Goal: Participate in discussion: Engage in conversation with other users on a specific topic

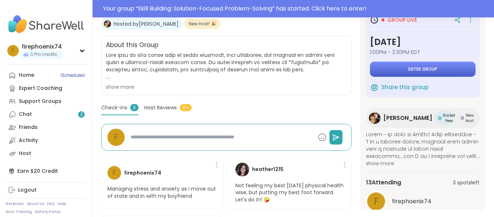
click at [415, 68] on span "Enter group" at bounding box center [422, 69] width 29 height 6
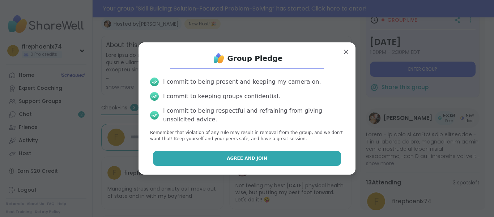
click at [245, 158] on span "Agree and Join" at bounding box center [247, 158] width 40 height 7
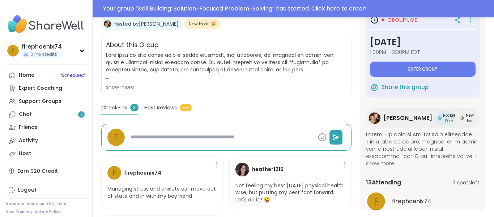
type textarea "*"
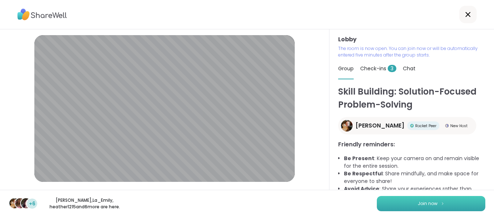
click at [429, 204] on span "Join now" at bounding box center [428, 203] width 20 height 7
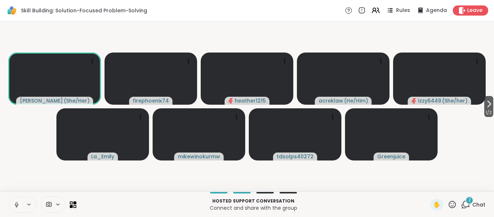
click at [465, 199] on div "2" at bounding box center [469, 200] width 8 height 8
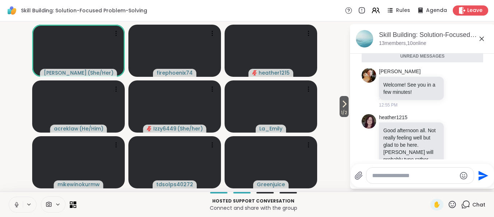
scroll to position [92, 0]
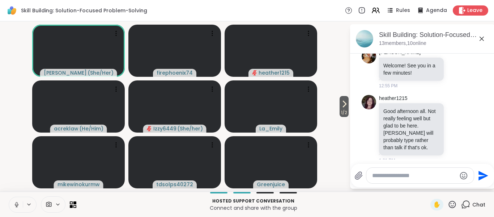
click at [387, 176] on textarea "Type your message" at bounding box center [414, 175] width 84 height 7
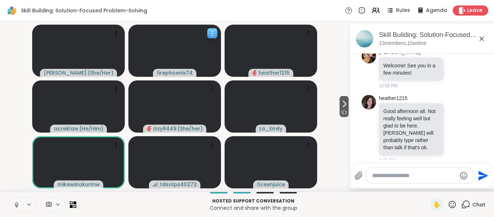
click at [213, 36] on icon at bounding box center [212, 33] width 7 height 7
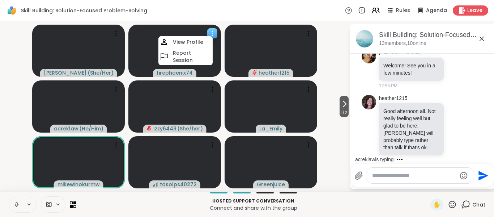
click at [140, 48] on video at bounding box center [174, 51] width 93 height 52
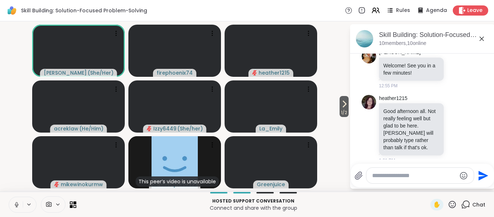
click at [16, 204] on icon at bounding box center [16, 204] width 7 height 7
click at [400, 173] on textarea "Type your message" at bounding box center [414, 175] width 84 height 7
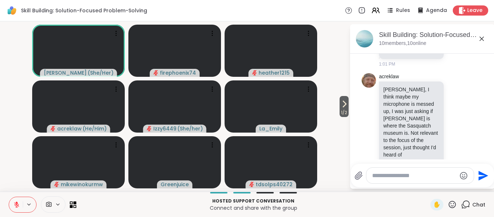
scroll to position [292, 0]
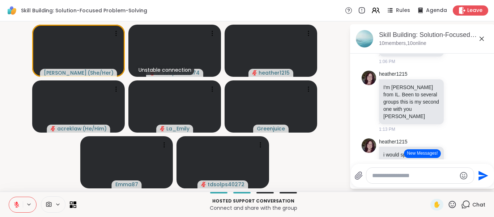
click at [420, 153] on button "New Messages!" at bounding box center [422, 153] width 37 height 9
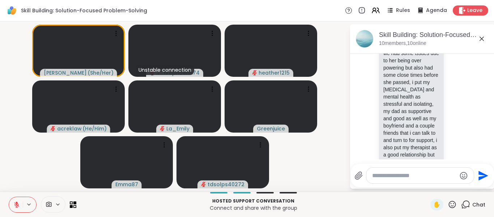
click at [384, 175] on textarea "Type your message" at bounding box center [414, 175] width 84 height 7
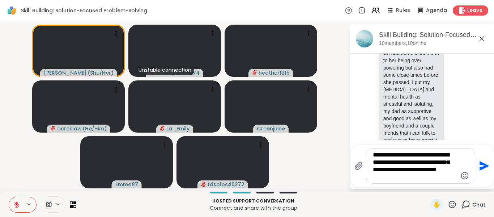
type textarea "**********"
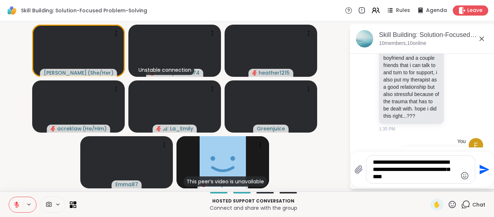
scroll to position [906, 0]
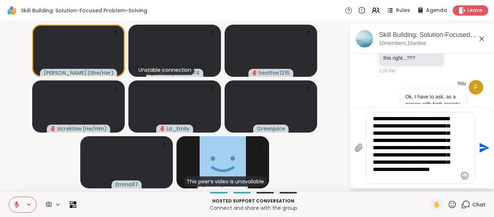
type textarea "**********"
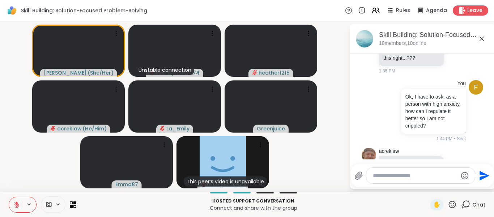
scroll to position [1012, 0]
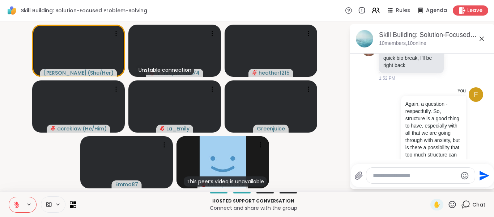
click at [14, 206] on icon at bounding box center [16, 204] width 7 height 7
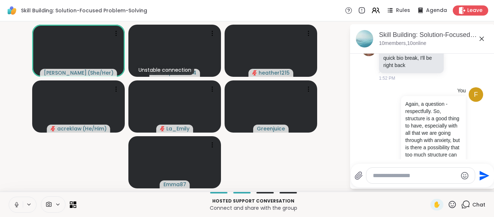
click at [14, 200] on button at bounding box center [16, 204] width 14 height 15
click at [298, 169] on video-player-container "[PERSON_NAME] ( She/Her ) Unstable connection firephoenix74 heather1215 acrekla…" at bounding box center [174, 106] width 341 height 164
click at [16, 204] on icon at bounding box center [16, 204] width 7 height 7
click at [18, 203] on icon at bounding box center [16, 204] width 7 height 7
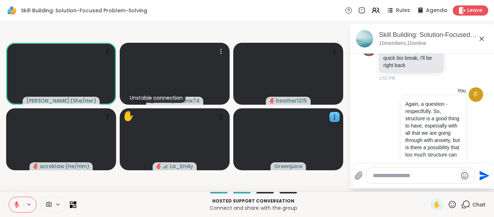
scroll to position [1079, 0]
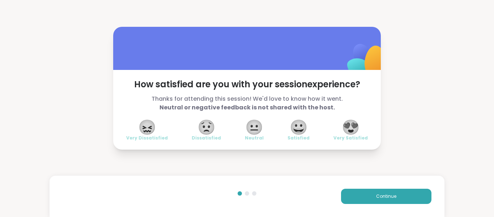
click at [392, 187] on div "Continue" at bounding box center [247, 195] width 395 height 41
click at [394, 196] on span "Continue" at bounding box center [386, 196] width 20 height 7
